Goal: Task Accomplishment & Management: Manage account settings

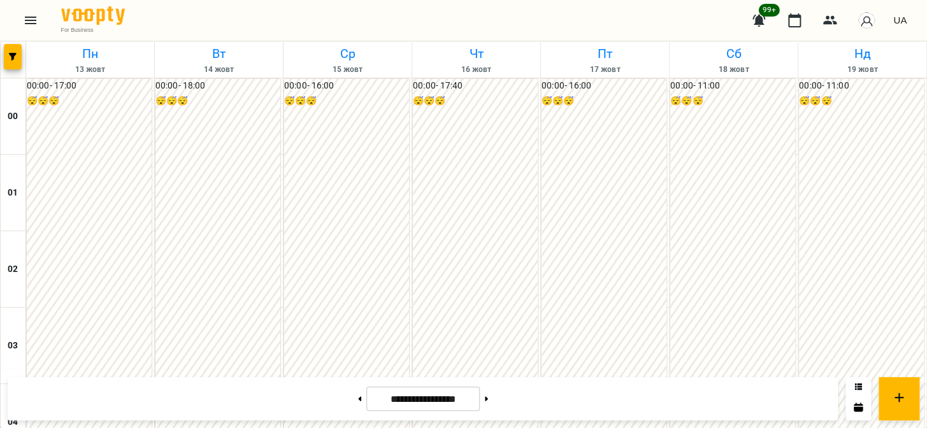
scroll to position [1262, 0]
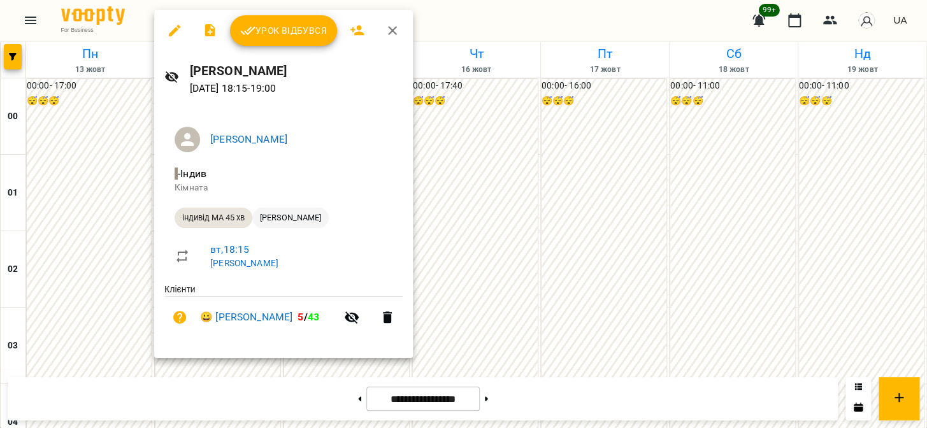
click at [292, 222] on span "[PERSON_NAME]" at bounding box center [290, 217] width 76 height 11
